Goal: Information Seeking & Learning: Learn about a topic

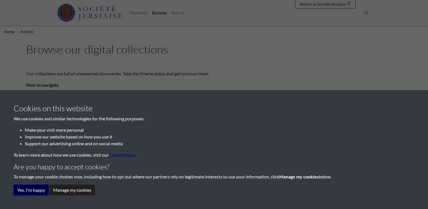
click at [33, 188] on button "Yes, I'm happy" at bounding box center [31, 189] width 35 height 11
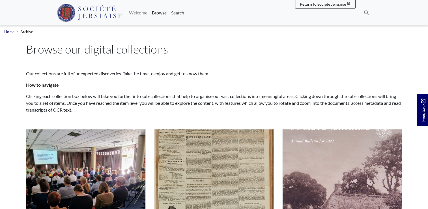
click at [174, 13] on link "Search" at bounding box center [178, 12] width 18 height 11
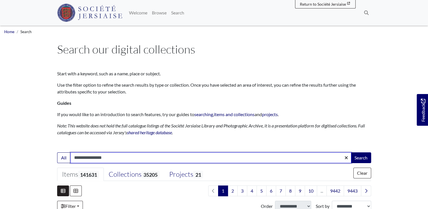
type input "**********"
click at [350, 152] on button "Search" at bounding box center [360, 157] width 20 height 11
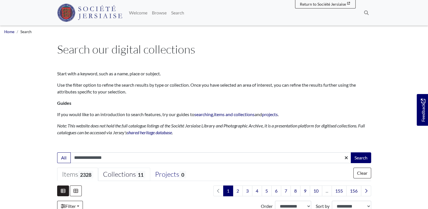
click at [130, 175] on div "Collections 11" at bounding box center [124, 174] width 42 height 8
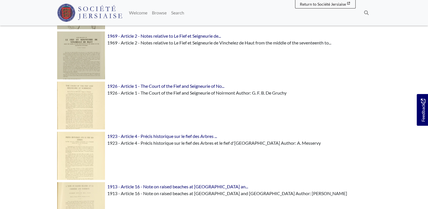
scroll to position [328, 0]
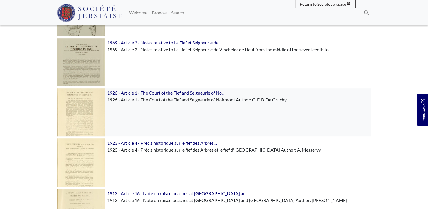
click at [72, 118] on img at bounding box center [81, 112] width 48 height 48
click at [77, 113] on img at bounding box center [81, 112] width 48 height 48
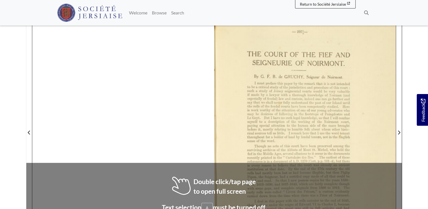
scroll to position [147, 0]
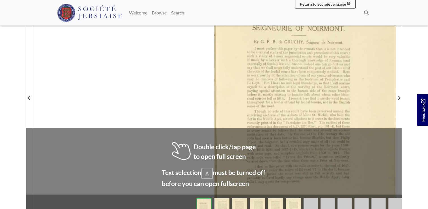
click at [125, 148] on div at bounding box center [213, 94] width 363 height 257
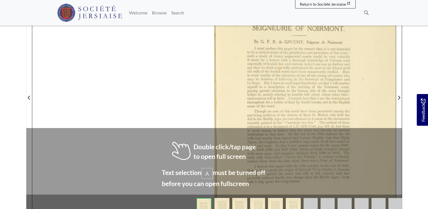
click at [125, 148] on div at bounding box center [213, 94] width 363 height 257
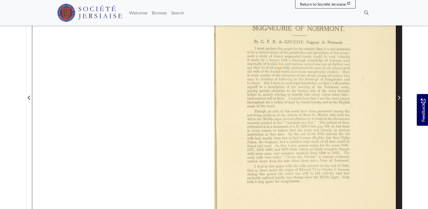
click at [398, 98] on icon "Next Page" at bounding box center [398, 97] width 3 height 5
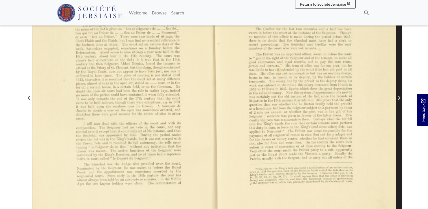
click at [398, 98] on icon "Next Page" at bounding box center [398, 97] width 3 height 5
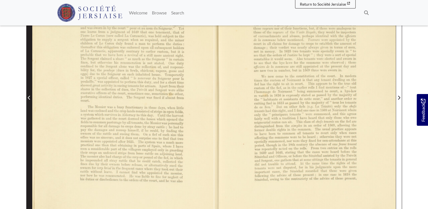
click at [29, 96] on icon "Previous Page" at bounding box center [29, 98] width 2 height 4
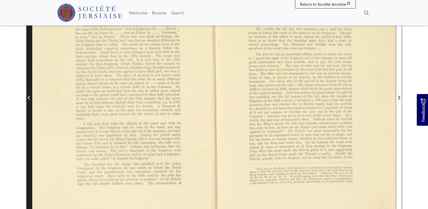
click at [29, 96] on icon "Previous Page" at bounding box center [29, 98] width 2 height 4
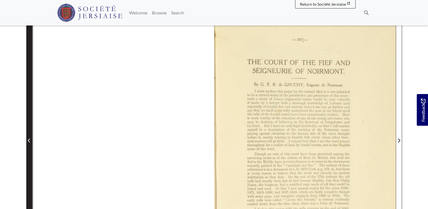
scroll to position [102, 0]
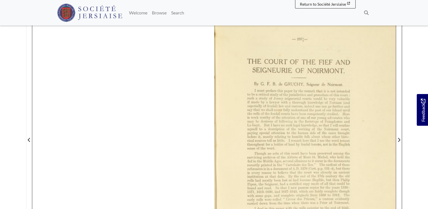
scroll to position [113, 0]
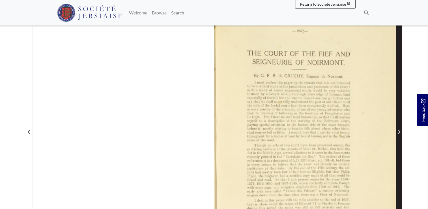
click at [397, 128] on span "Next Page" at bounding box center [399, 131] width 6 height 7
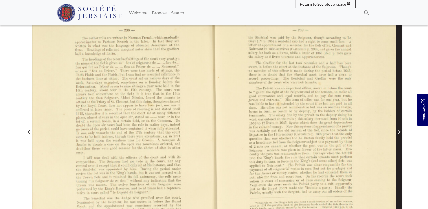
click at [397, 128] on span "Next Page" at bounding box center [399, 131] width 6 height 7
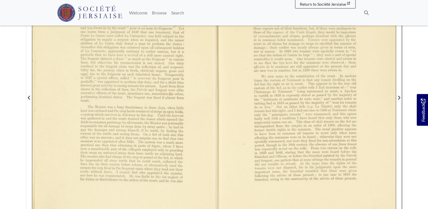
scroll to position [158, 0]
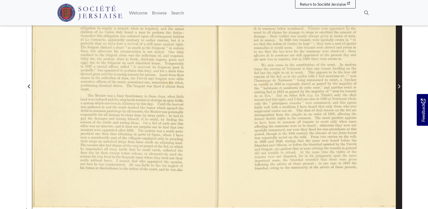
click at [398, 86] on icon "Next Page" at bounding box center [398, 86] width 3 height 5
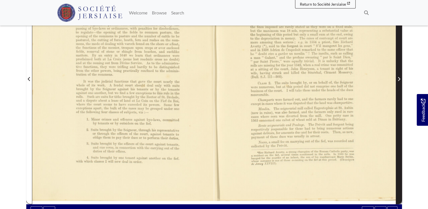
scroll to position [170, 0]
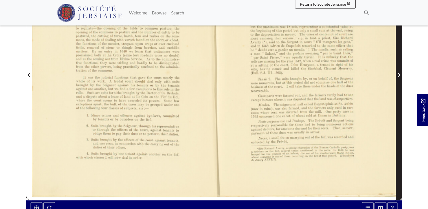
click at [397, 75] on icon "Next Page" at bounding box center [398, 75] width 3 height 5
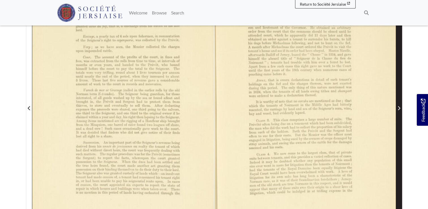
scroll to position [181, 0]
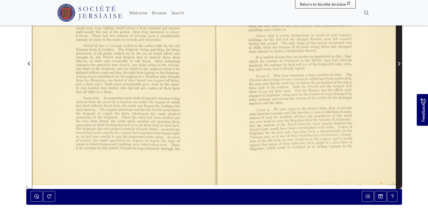
click at [398, 64] on icon "Next Page" at bounding box center [398, 63] width 3 height 5
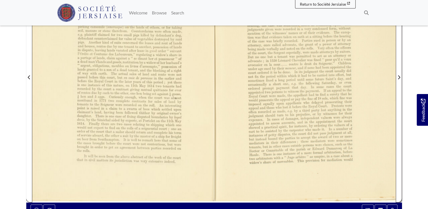
scroll to position [170, 0]
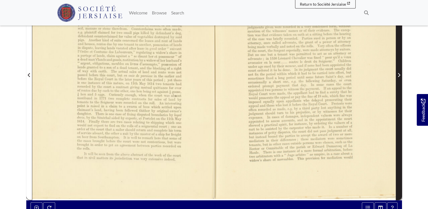
click at [398, 75] on icon "Next Page" at bounding box center [398, 75] width 3 height 5
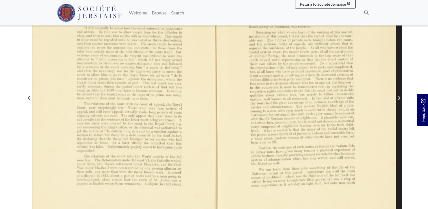
scroll to position [158, 0]
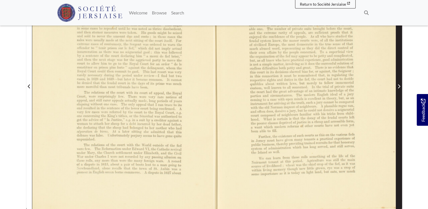
click at [399, 90] on span "Next Page" at bounding box center [399, 82] width 6 height 256
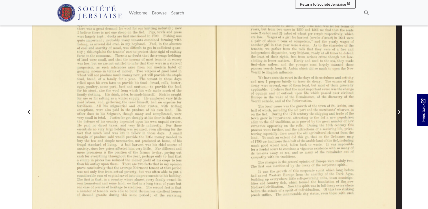
scroll to position [136, 0]
click at [399, 90] on span "Next Page" at bounding box center [399, 105] width 6 height 256
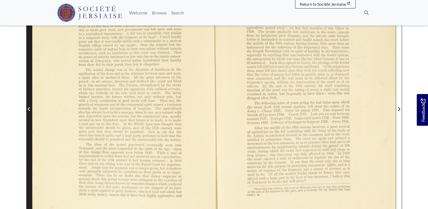
click at [29, 107] on icon "Previous Page" at bounding box center [29, 109] width 2 height 4
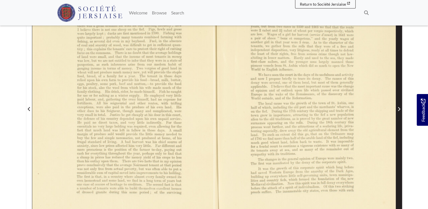
click at [399, 108] on icon "Next Page" at bounding box center [399, 109] width 2 height 4
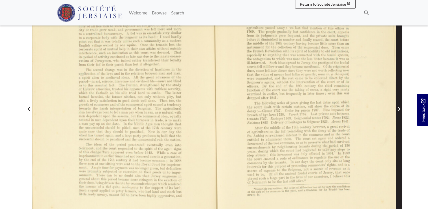
scroll to position [147, 0]
